Goal: Task Accomplishment & Management: Manage account settings

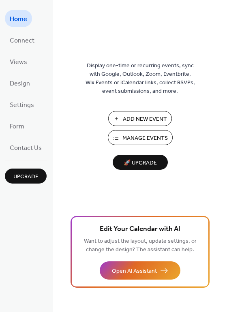
click at [146, 140] on span "Manage Events" at bounding box center [145, 138] width 45 height 9
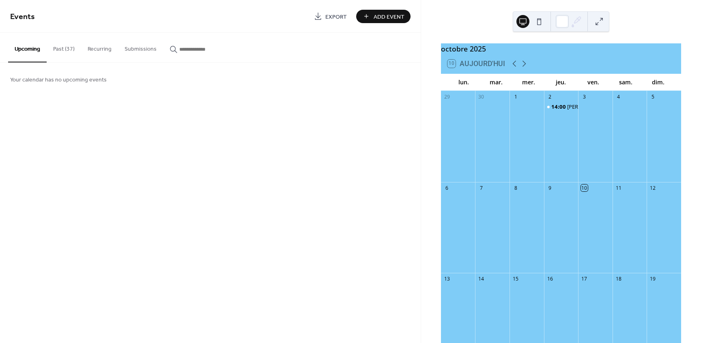
click at [58, 48] on button "Past (37)" at bounding box center [64, 47] width 34 height 29
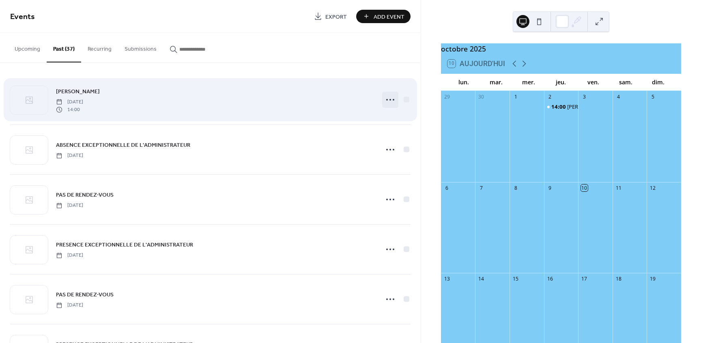
click at [387, 101] on icon at bounding box center [390, 99] width 13 height 13
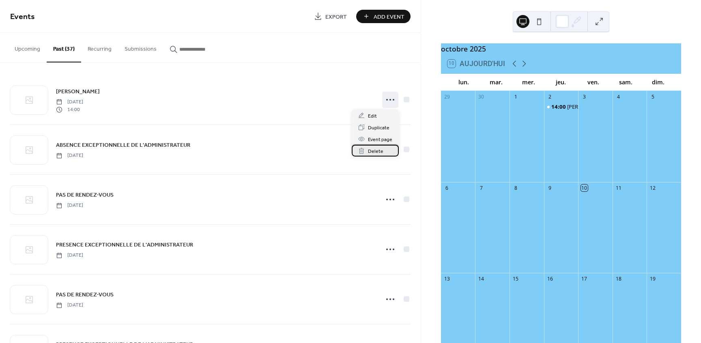
click at [377, 152] on span "Delete" at bounding box center [375, 151] width 15 height 9
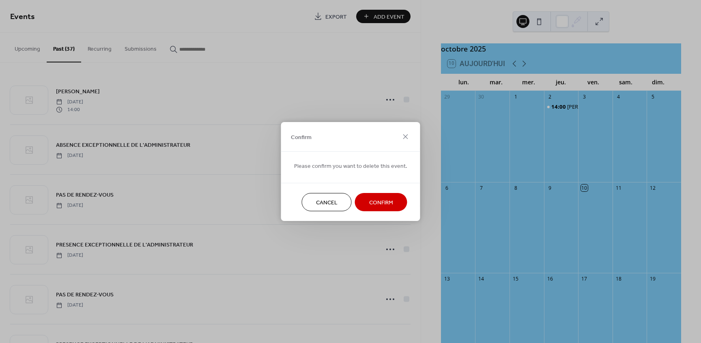
click at [376, 204] on span "Confirm" at bounding box center [381, 203] width 24 height 9
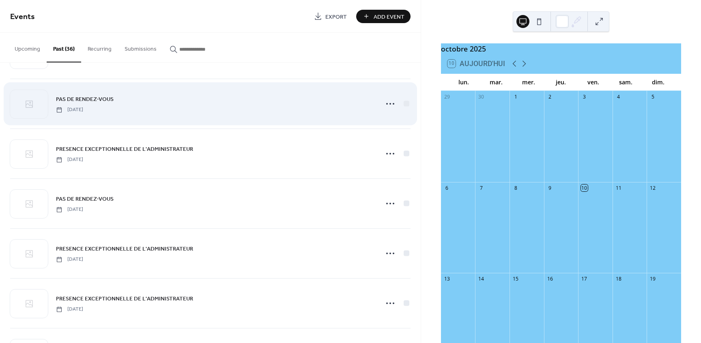
scroll to position [49, 0]
